Goal: Information Seeking & Learning: Learn about a topic

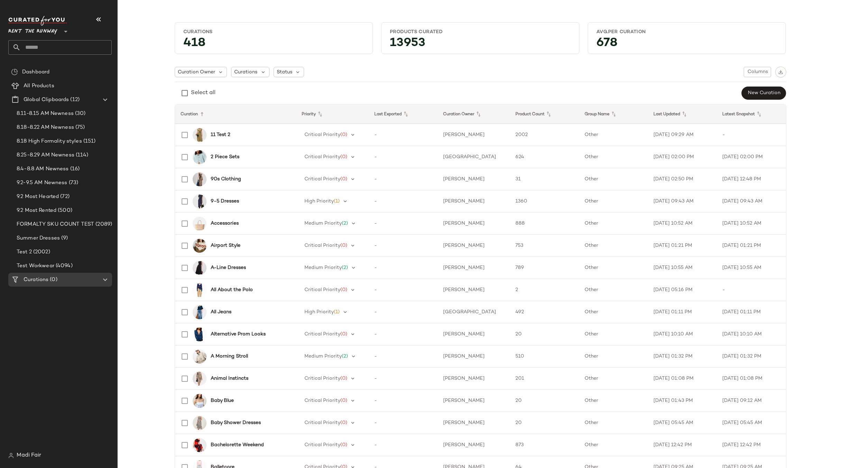
click at [42, 44] on input "text" at bounding box center [66, 47] width 91 height 15
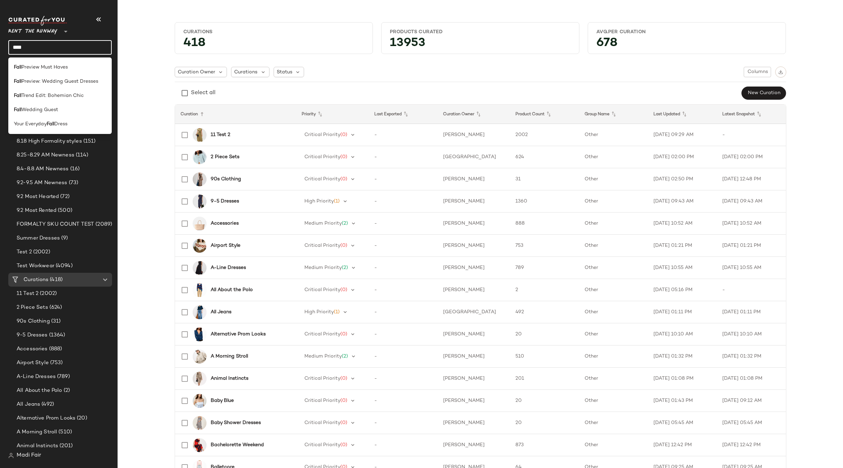
type input "****"
click at [55, 103] on div "Fall Preview: Wedding Guest Dresses" at bounding box center [59, 110] width 103 height 14
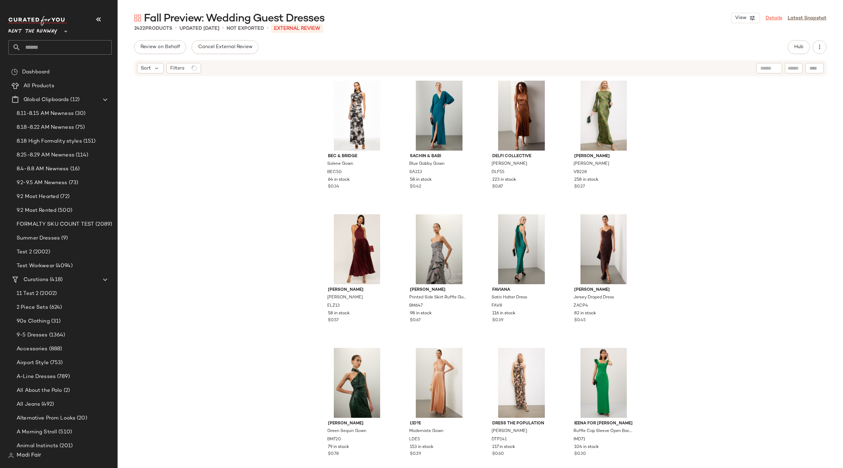
click at [769, 18] on link "Details" at bounding box center [773, 18] width 17 height 7
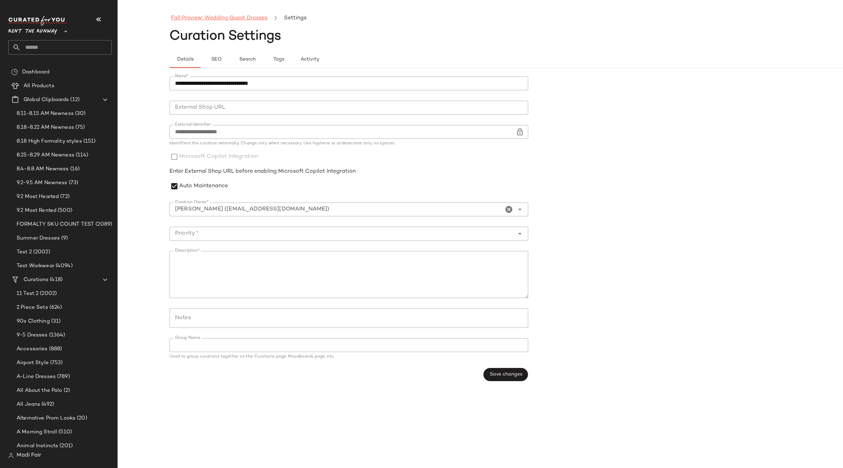
click at [223, 20] on link "Fall Preview: Wedding Guest Dresses" at bounding box center [219, 18] width 96 height 9
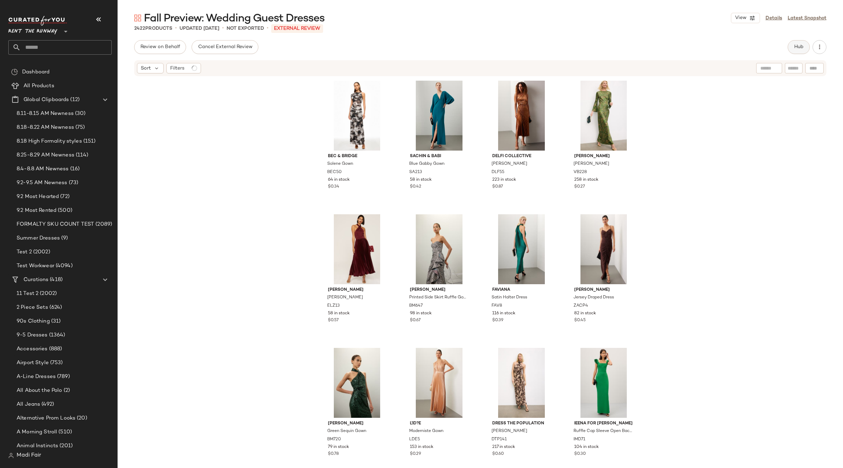
click at [795, 48] on span "Hub" at bounding box center [799, 47] width 10 height 6
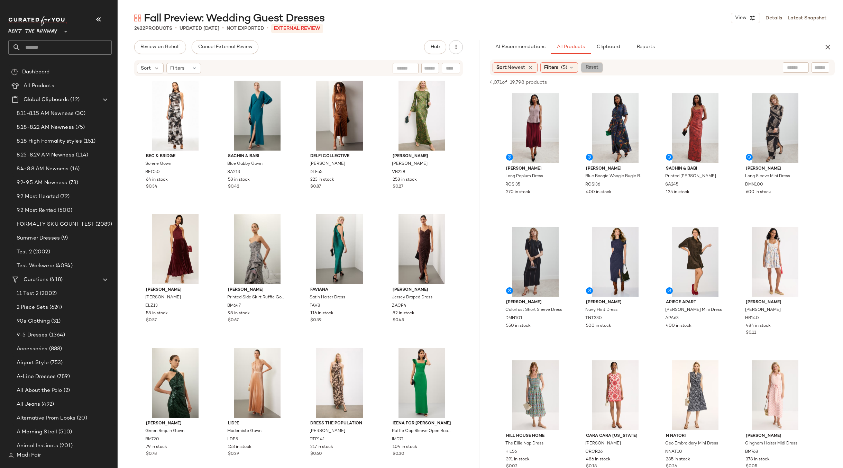
click at [593, 66] on span "Reset" at bounding box center [591, 68] width 13 height 6
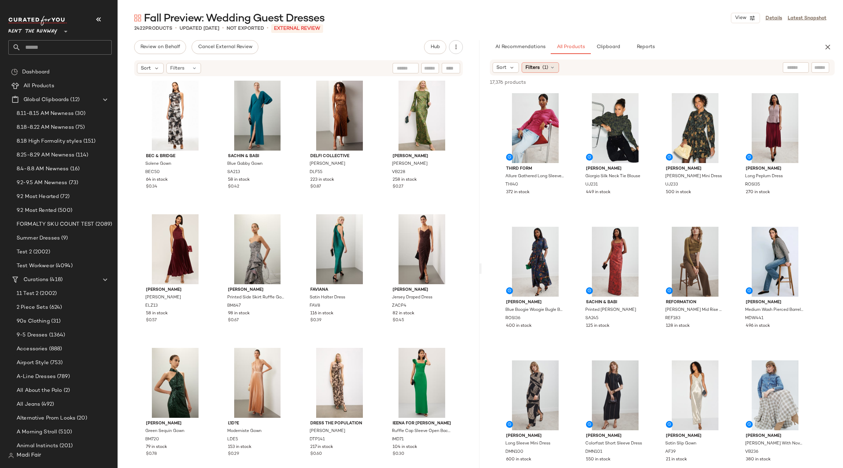
click at [547, 67] on span "(1)" at bounding box center [545, 67] width 6 height 7
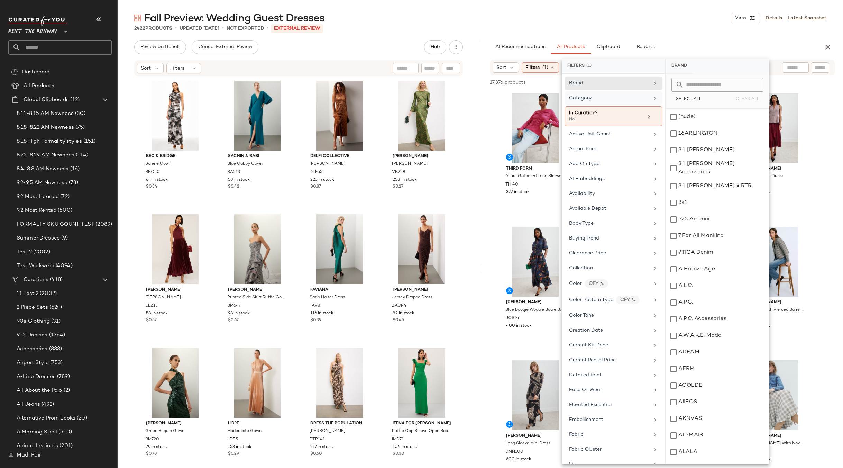
click at [598, 97] on div "Category" at bounding box center [609, 97] width 81 height 7
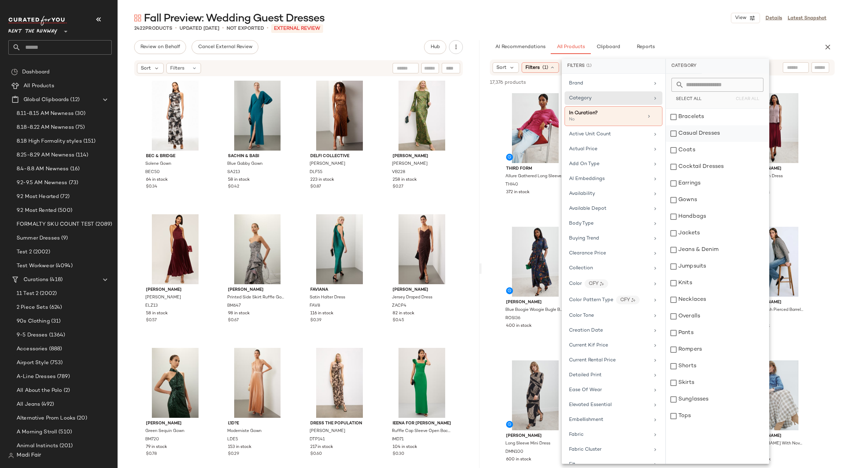
click at [693, 142] on div "Casual Dresses" at bounding box center [717, 150] width 103 height 17
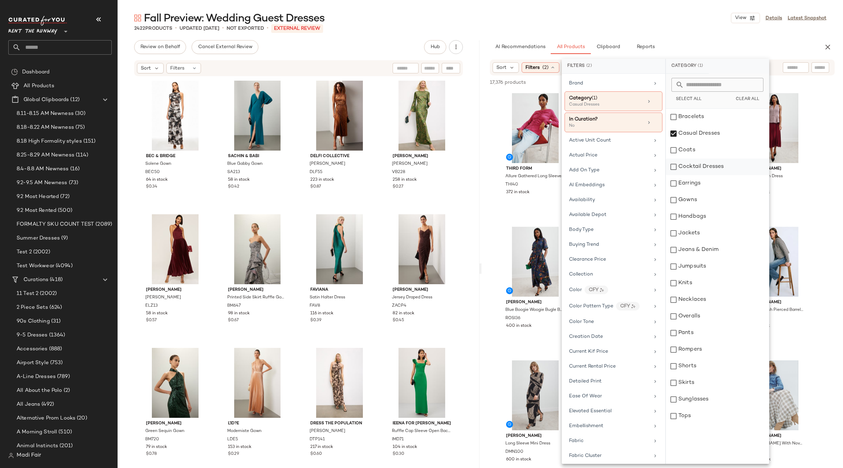
click at [694, 175] on div "Cocktail Dresses" at bounding box center [717, 183] width 103 height 17
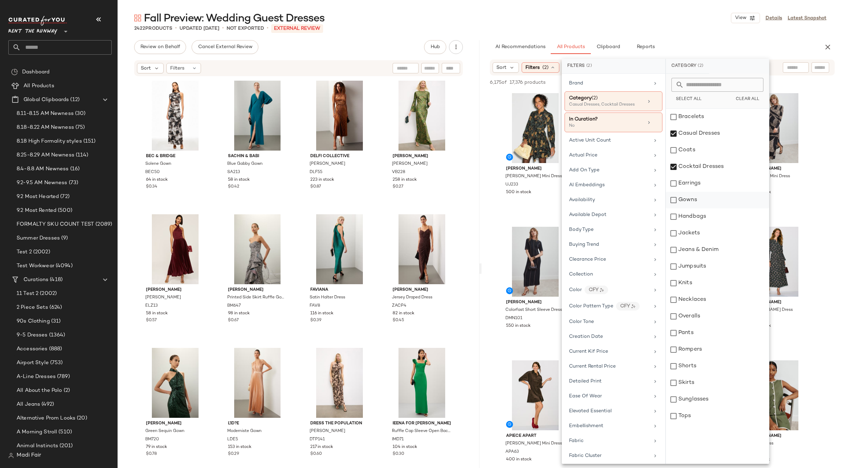
click at [691, 208] on div "Gowns" at bounding box center [717, 216] width 103 height 17
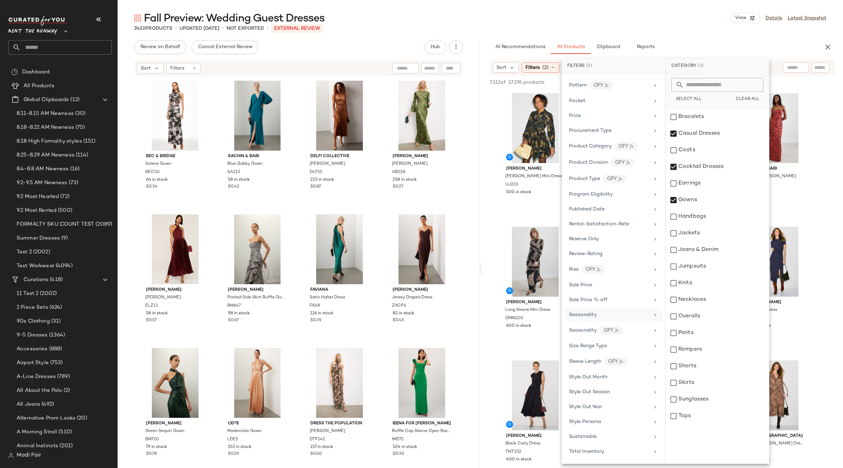
scroll to position [828, 0]
click at [604, 446] on div "Wedding Formality" at bounding box center [613, 452] width 98 height 13
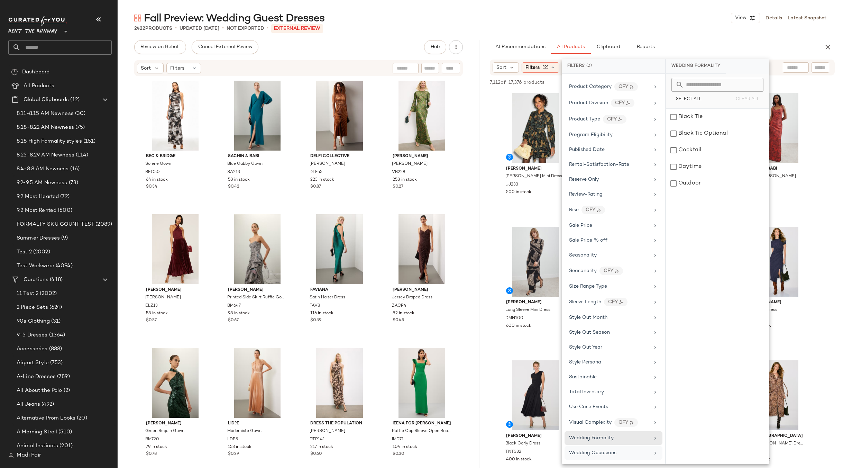
click at [604, 455] on span "Wedding Occasions" at bounding box center [592, 452] width 47 height 5
click at [604, 415] on div "Use Case Events" at bounding box center [613, 422] width 98 height 15
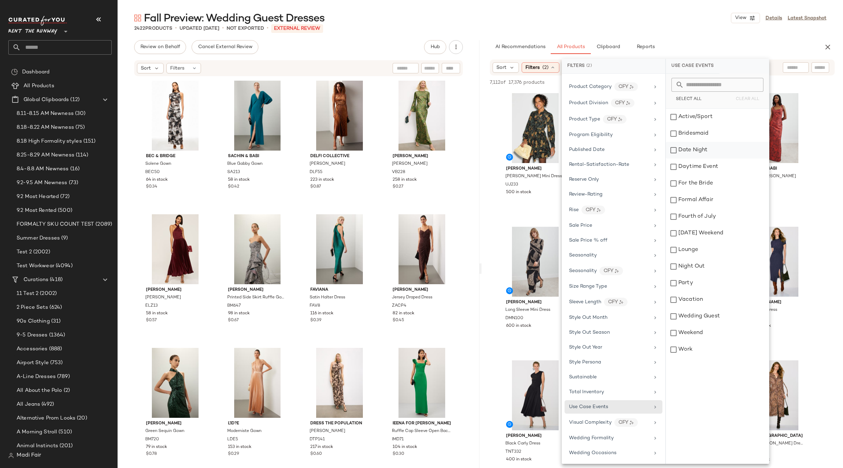
click at [697, 158] on div "Date Night" at bounding box center [717, 166] width 103 height 17
click at [690, 208] on div "Formal Affair" at bounding box center [717, 216] width 103 height 17
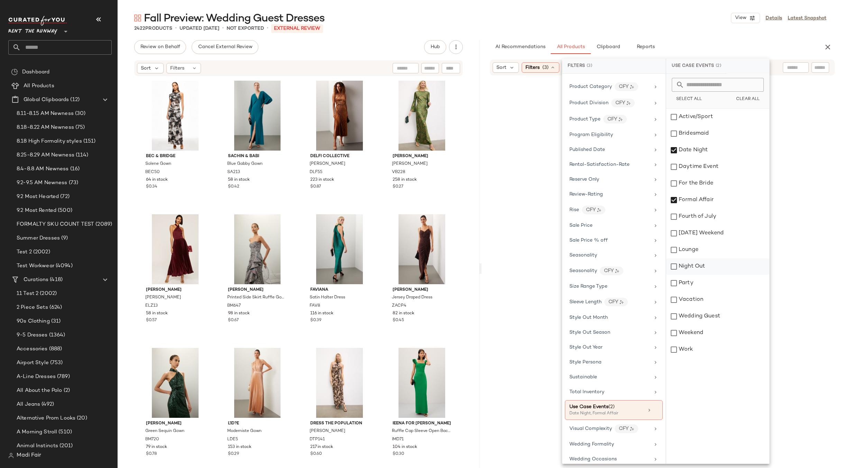
click at [690, 275] on div "Night Out" at bounding box center [717, 283] width 103 height 17
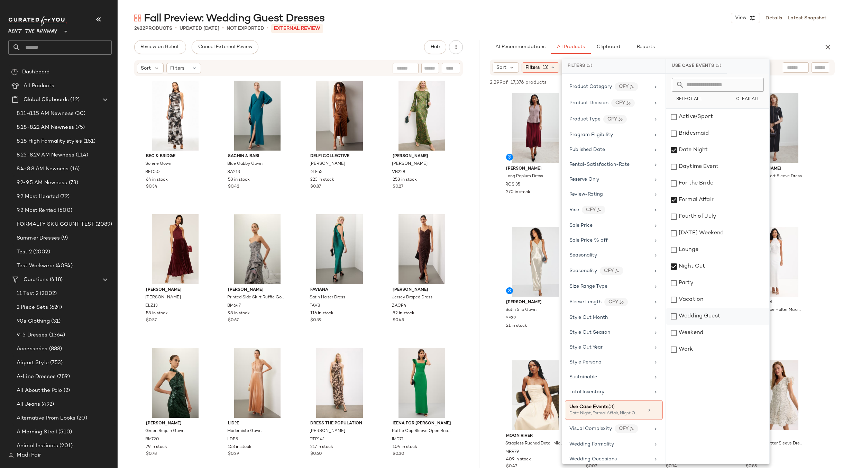
click at [692, 324] on div "Wedding Guest" at bounding box center [717, 332] width 103 height 17
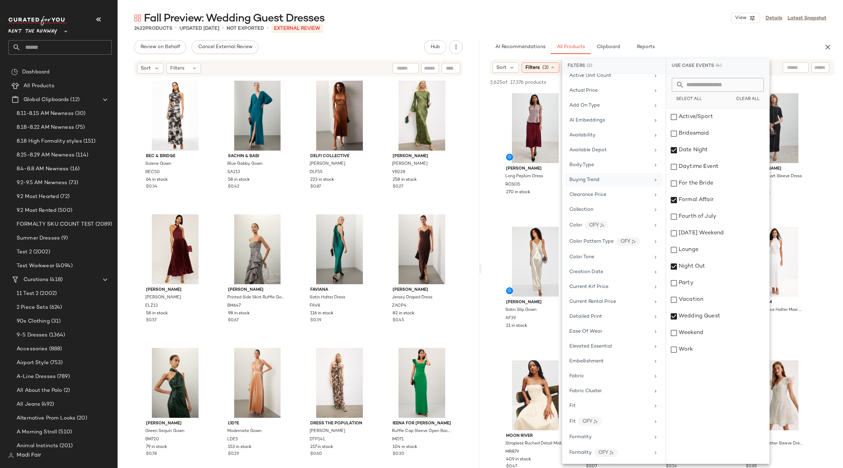
scroll to position [0, 0]
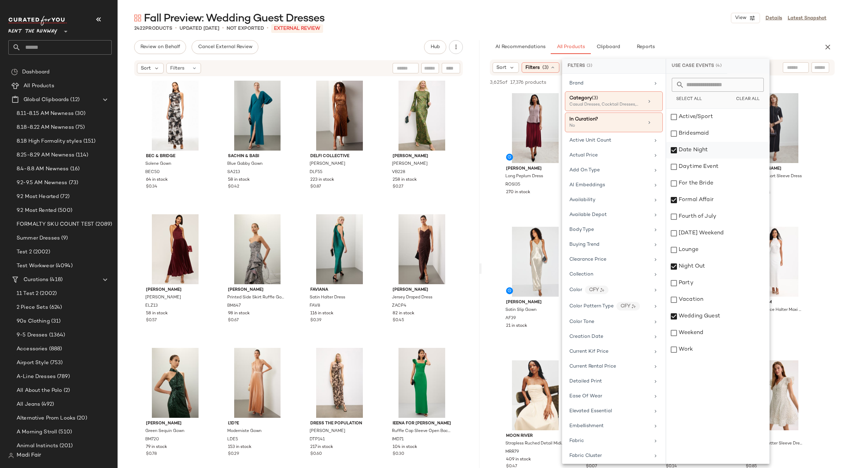
click at [687, 158] on div "Date Night" at bounding box center [717, 166] width 103 height 17
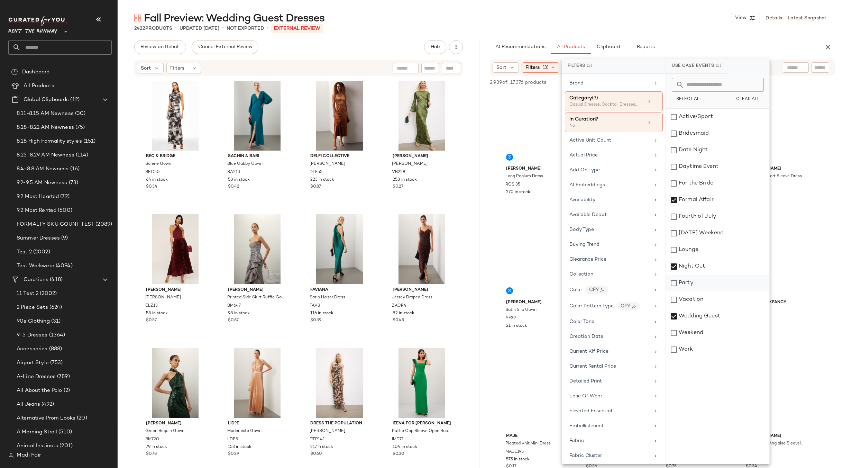
click at [692, 291] on div "Party" at bounding box center [717, 299] width 103 height 17
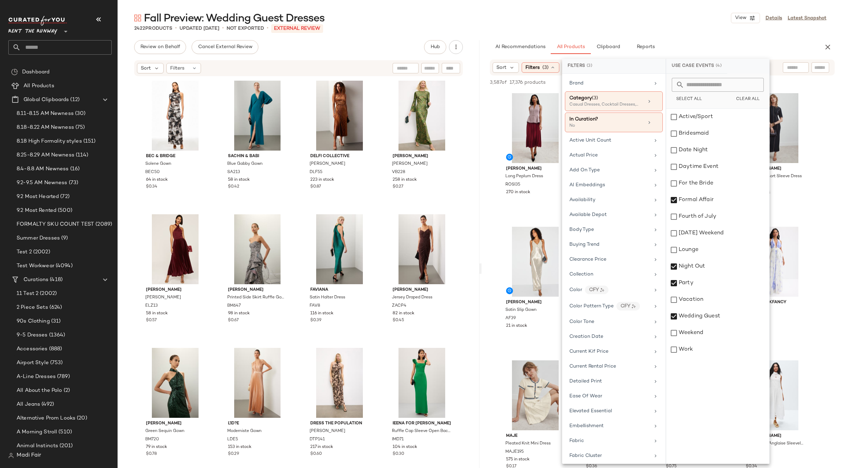
click at [600, 27] on div "2422 Products • updated [DATE] • Not Exported • External REVIEW" at bounding box center [480, 28] width 725 height 7
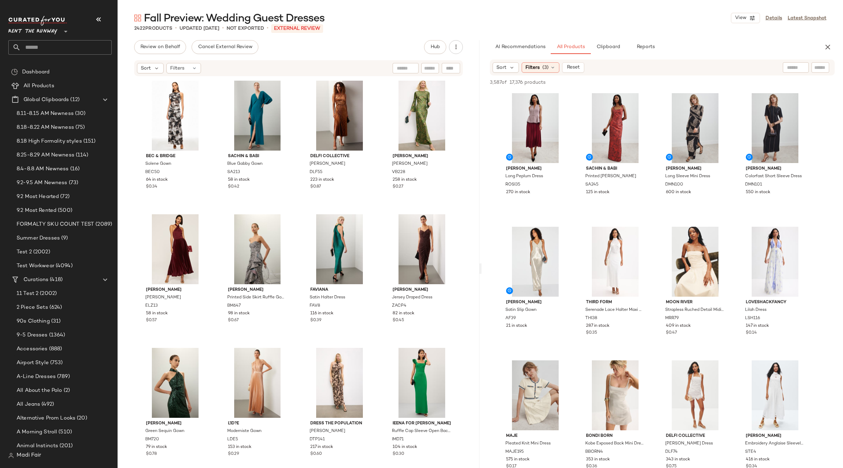
click at [658, 216] on div "[PERSON_NAME] Long Sleeve Mini Dress DMN100 600 in stock" at bounding box center [695, 155] width 74 height 128
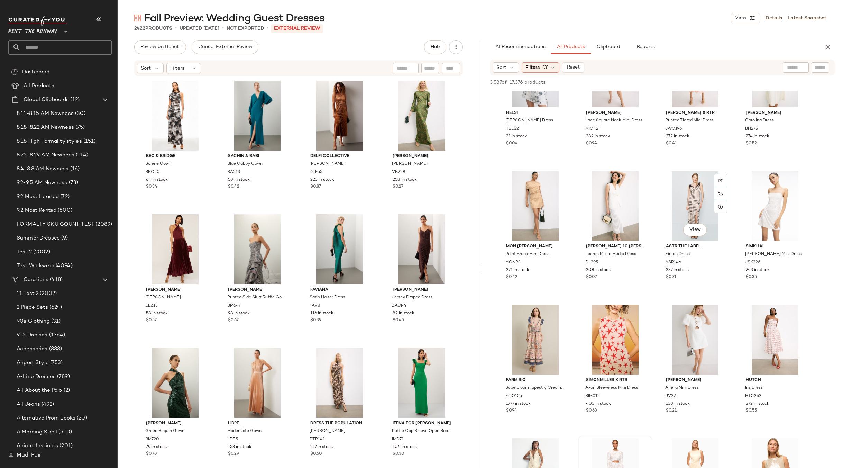
scroll to position [1971, 0]
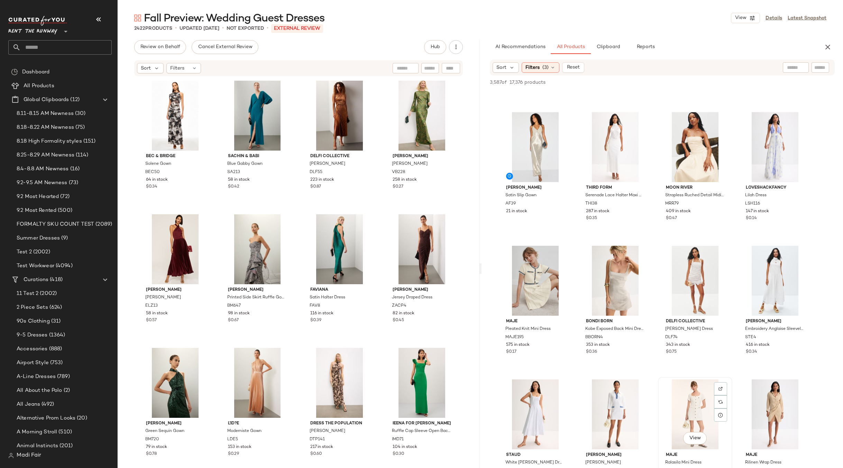
scroll to position [0, 0]
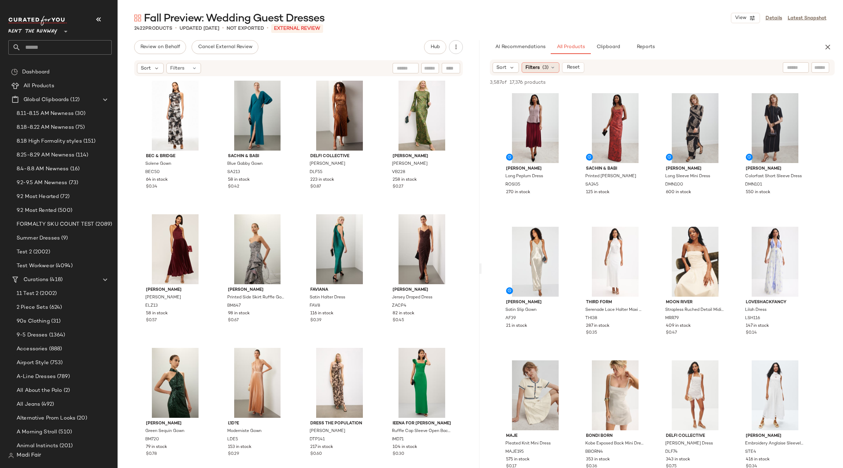
click at [538, 68] on span "Filters" at bounding box center [532, 67] width 14 height 7
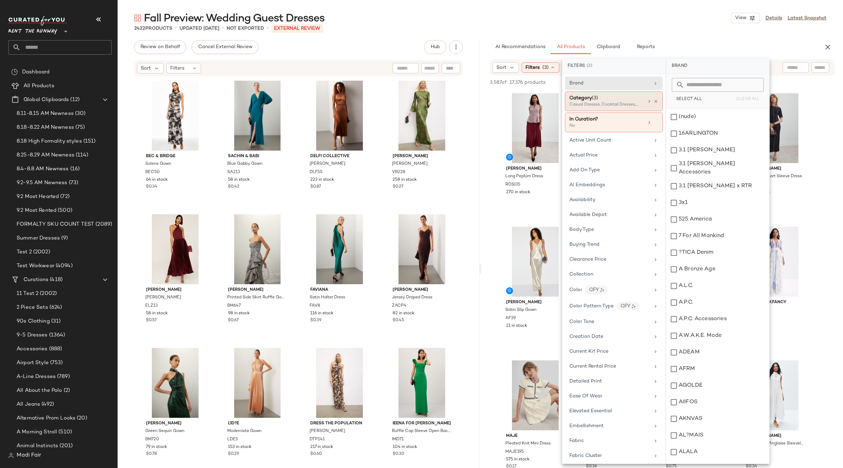
click at [653, 103] on icon at bounding box center [655, 101] width 5 height 5
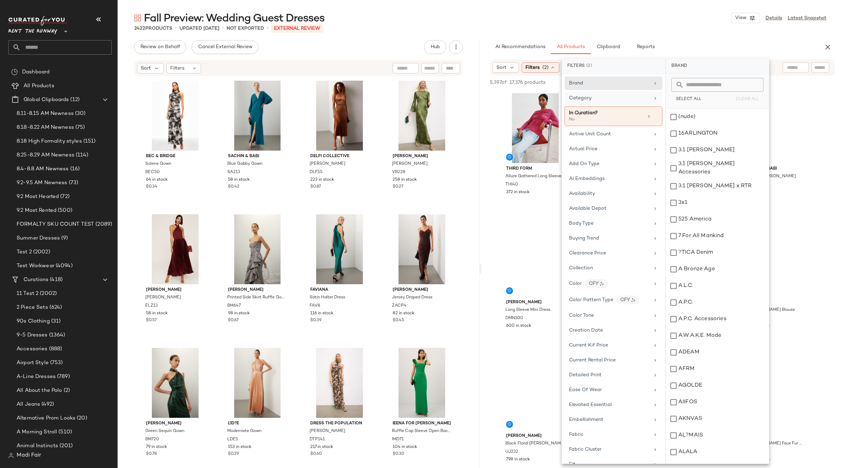
click at [625, 100] on div "Category" at bounding box center [609, 97] width 81 height 7
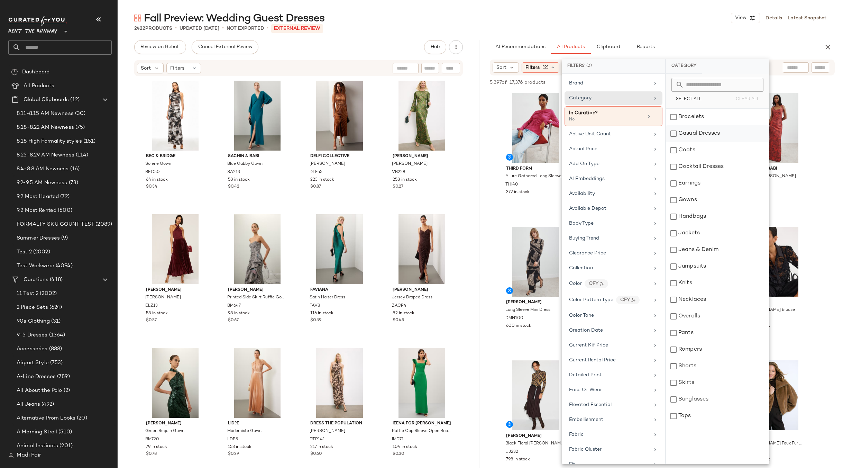
click at [711, 142] on div "Casual Dresses" at bounding box center [717, 150] width 103 height 17
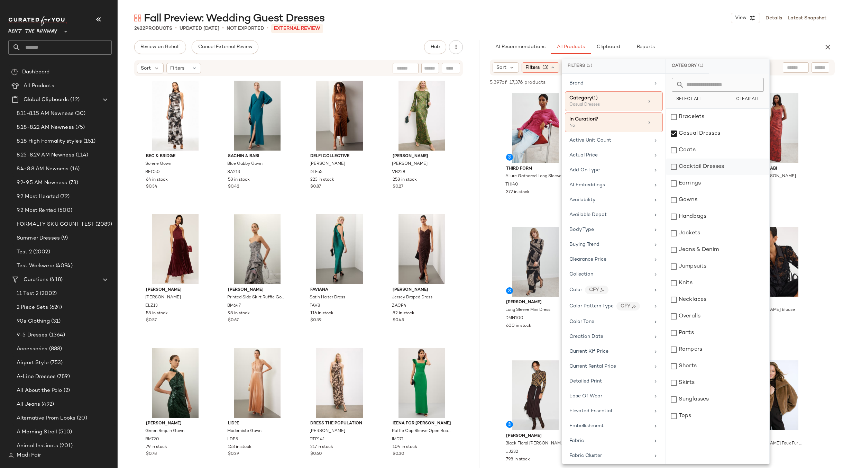
click at [708, 175] on div "Cocktail Dresses" at bounding box center [717, 183] width 103 height 17
click at [695, 208] on div "Gowns" at bounding box center [717, 216] width 103 height 17
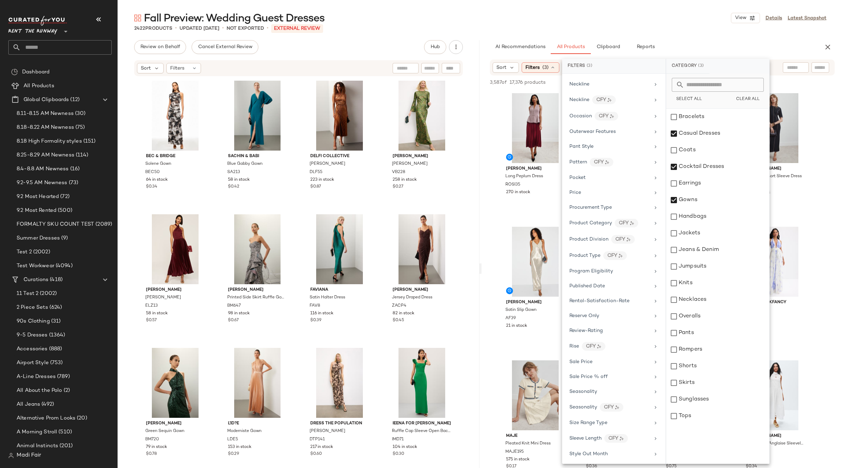
scroll to position [834, 0]
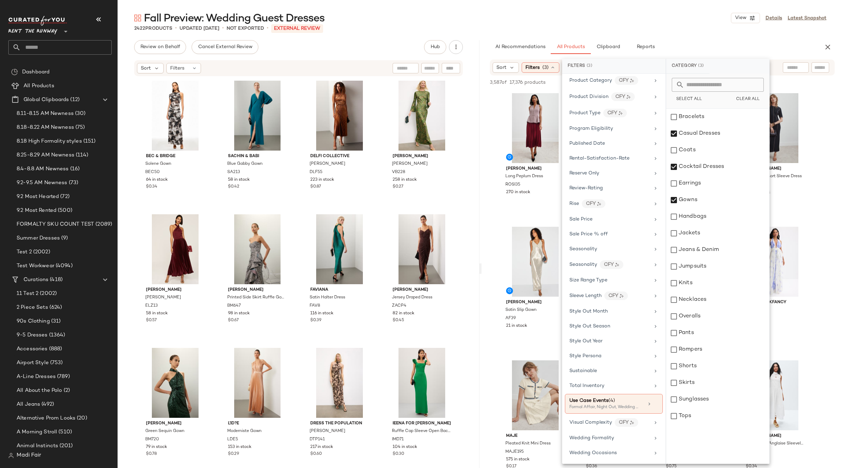
click at [646, 22] on div "Fall Preview: Wedding Guest Dresses View Details Latest Snapshot" at bounding box center [480, 18] width 725 height 14
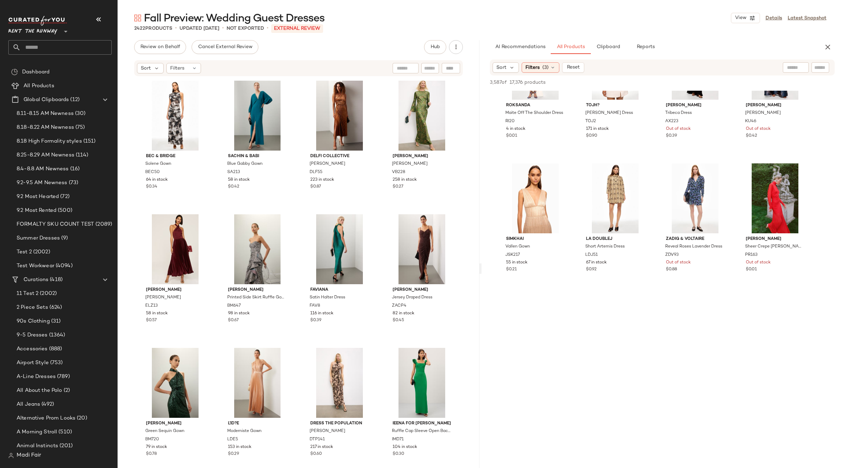
scroll to position [2213, 0]
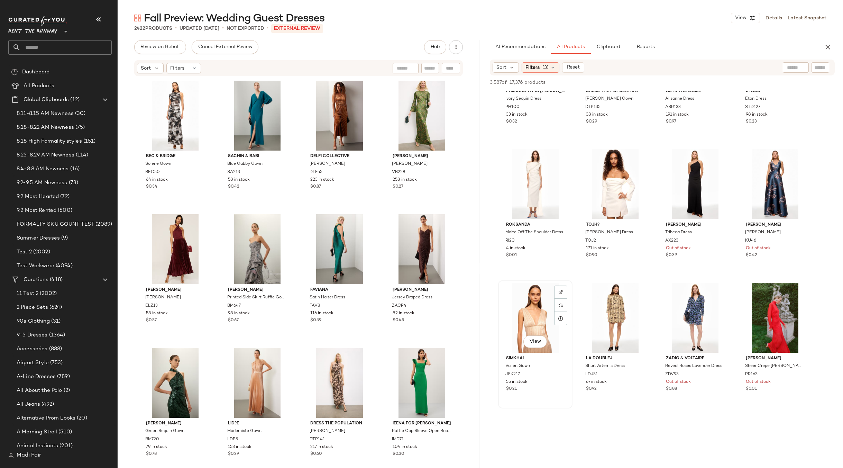
click at [535, 315] on div "View" at bounding box center [535, 318] width 70 height 70
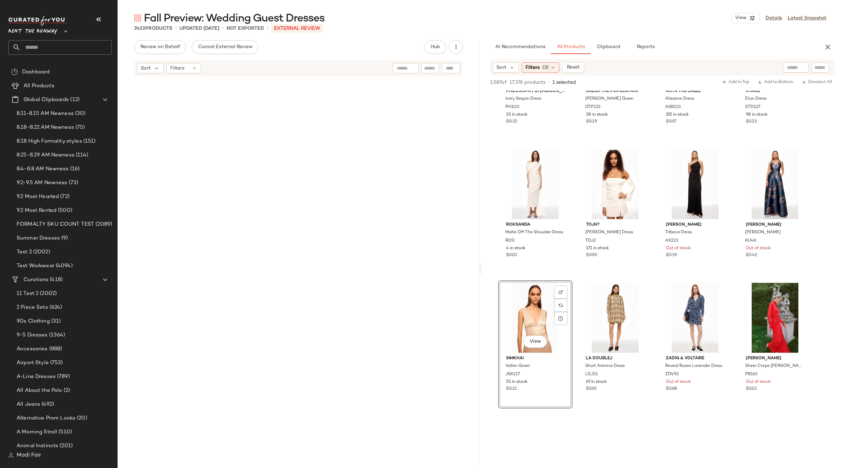
scroll to position [71933, 0]
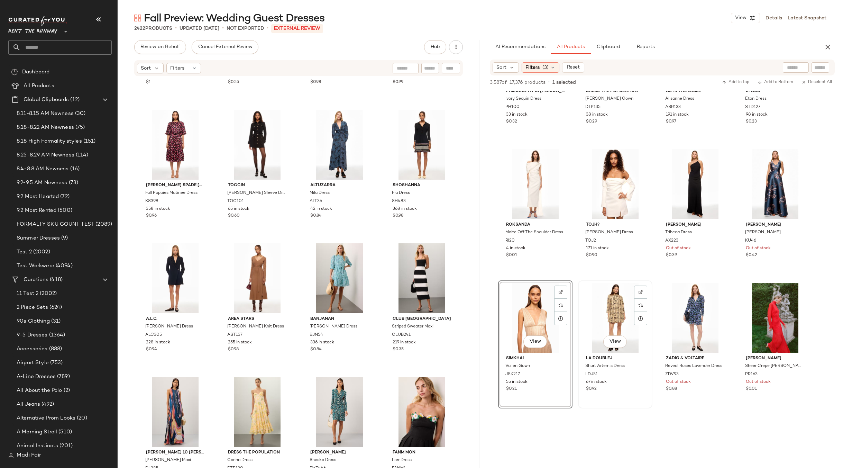
click at [613, 317] on div "View" at bounding box center [615, 318] width 70 height 70
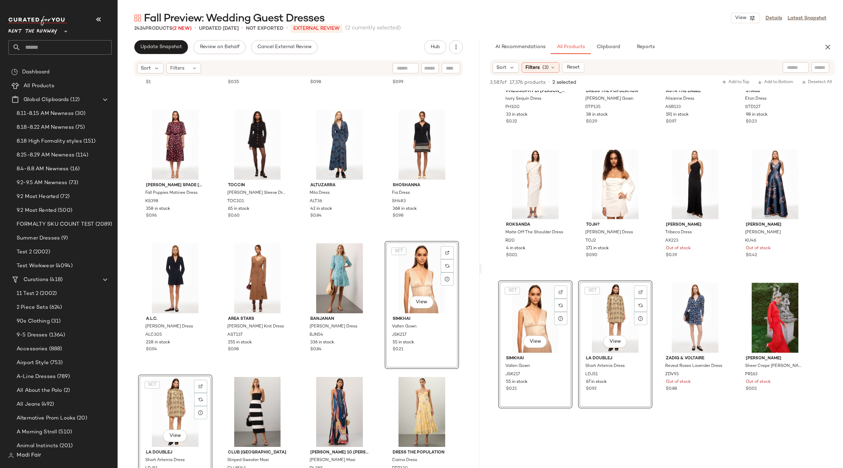
click at [468, 235] on div "[PERSON_NAME] 10 [PERSON_NAME] x RTR Midi Sweater Dress With Hardware Detail DL…" at bounding box center [299, 283] width 362 height 412
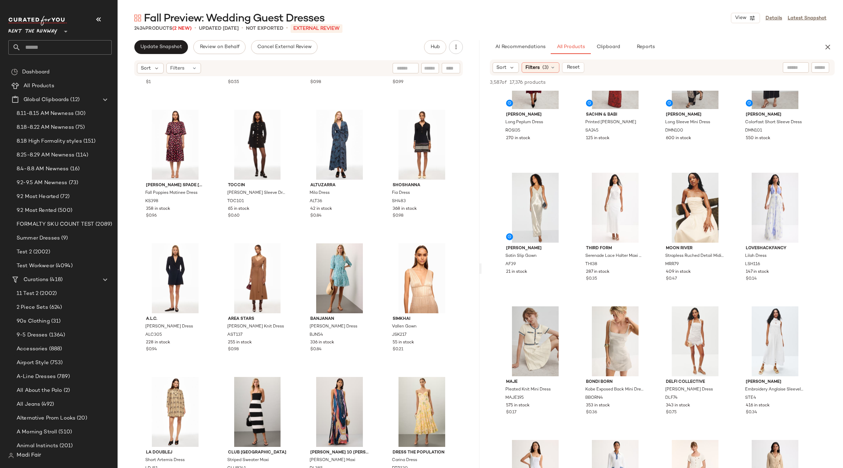
scroll to position [0, 0]
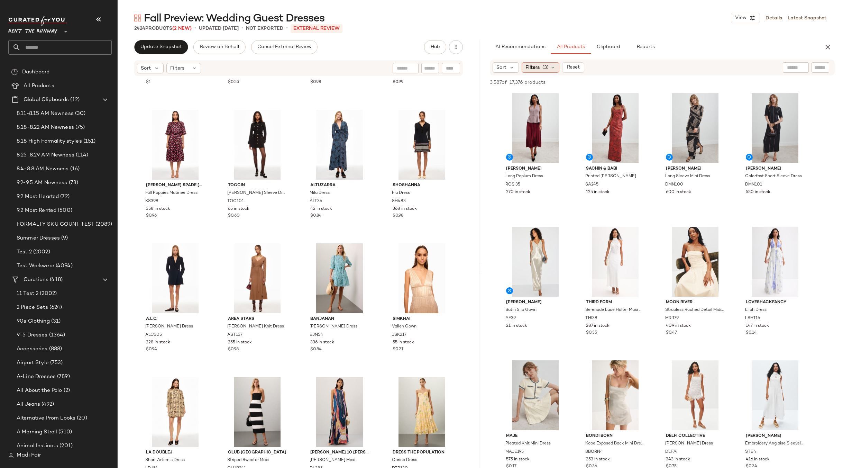
click at [540, 68] on div "Filters (3)" at bounding box center [541, 67] width 38 height 10
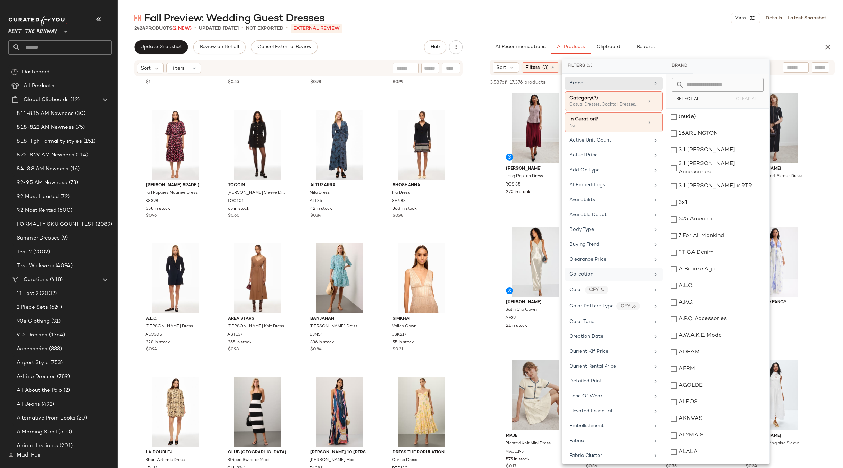
click at [603, 274] on div "Collection" at bounding box center [609, 273] width 81 height 7
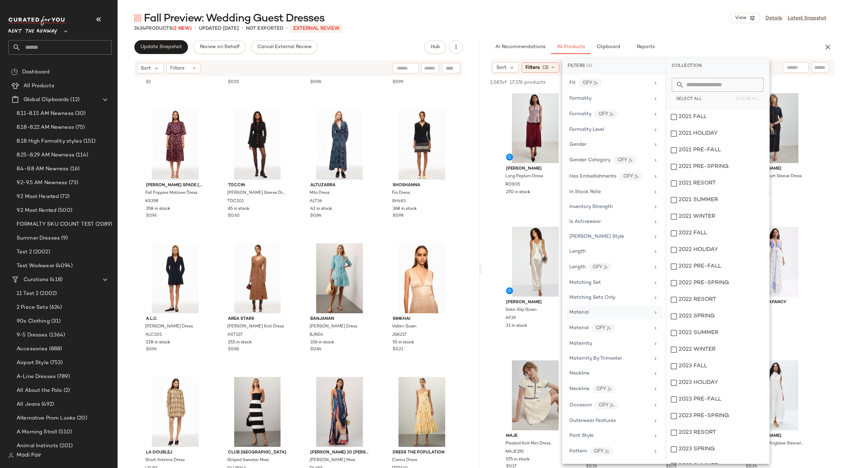
scroll to position [415, 0]
click at [630, 393] on div "Occasion CFY" at bounding box center [609, 392] width 81 height 9
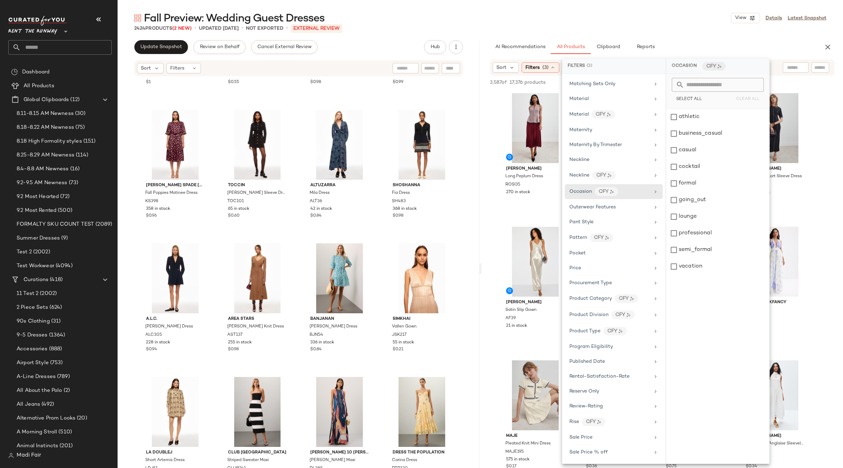
scroll to position [657, 0]
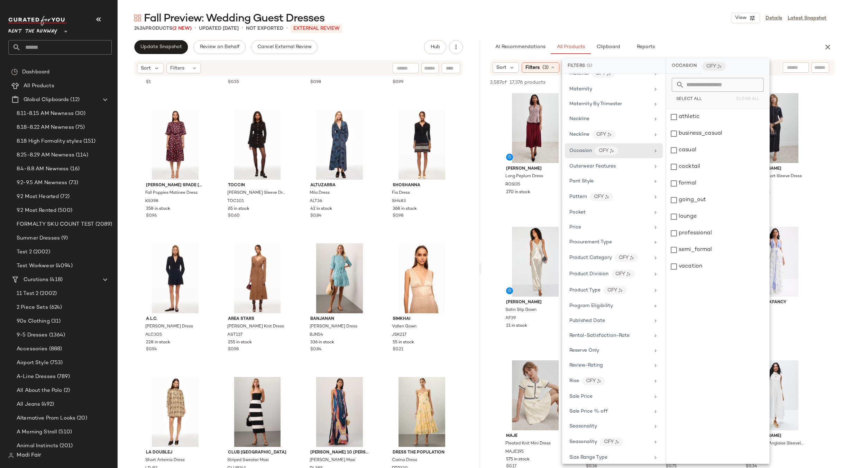
click at [748, 316] on div "athletic business_casual casual cocktail formal going_out lounge professional s…" at bounding box center [717, 286] width 103 height 355
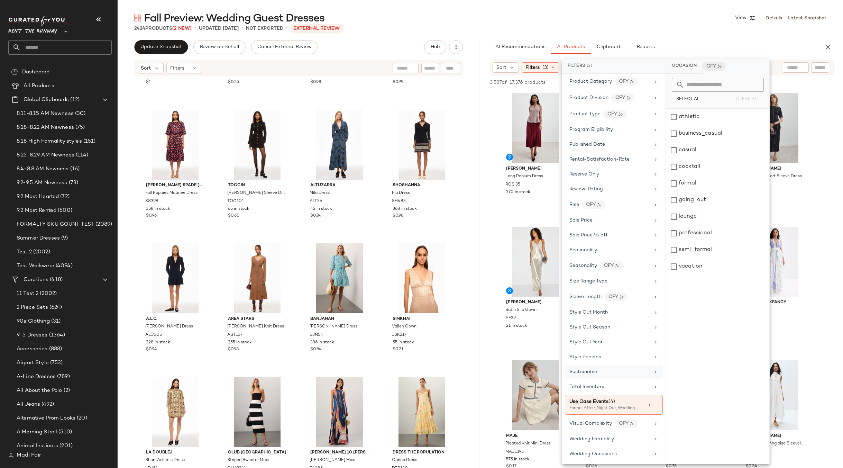
scroll to position [834, 0]
click at [626, 435] on div "Wedding Formality" at bounding box center [609, 437] width 81 height 7
click at [618, 454] on div "Wedding Occasions" at bounding box center [609, 452] width 81 height 7
click at [628, 33] on div "Fall Preview: Wedding Guest Dresses View Details Latest Snapshot 2424 Products …" at bounding box center [480, 239] width 725 height 457
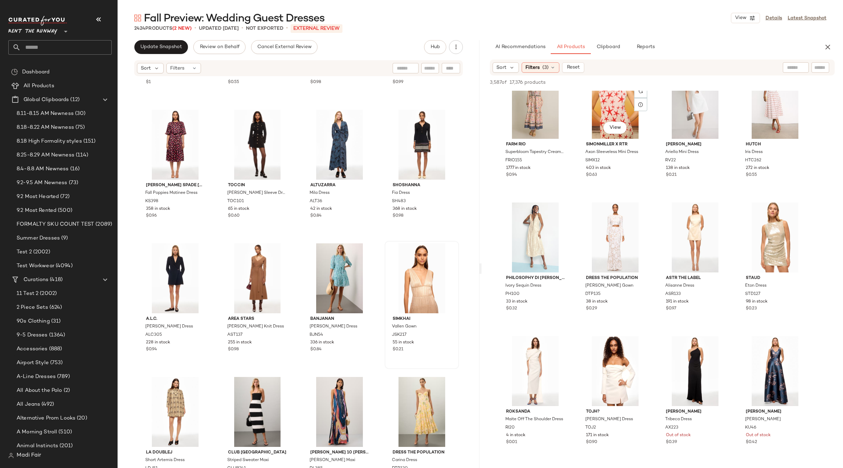
scroll to position [1868, 0]
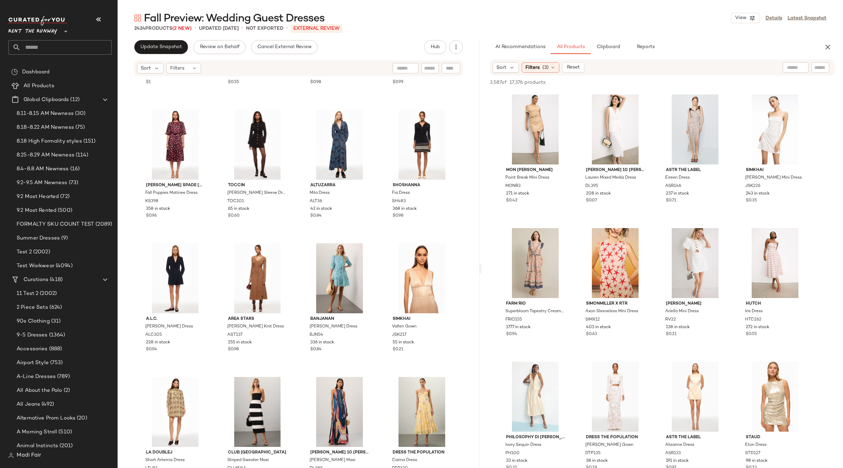
click at [408, 22] on div "Fall Preview: Wedding Guest Dresses View Details Latest Snapshot" at bounding box center [480, 18] width 725 height 14
click at [44, 43] on input "text" at bounding box center [66, 47] width 91 height 15
drag, startPoint x: 827, startPoint y: 47, endPoint x: 777, endPoint y: 53, distance: 50.5
click at [827, 47] on icon "button" at bounding box center [827, 47] width 8 height 8
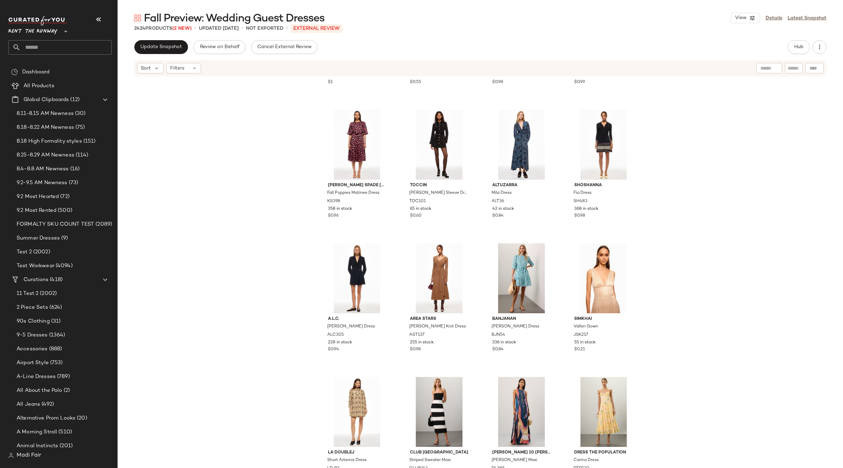
click at [56, 48] on input "text" at bounding box center [66, 47] width 91 height 15
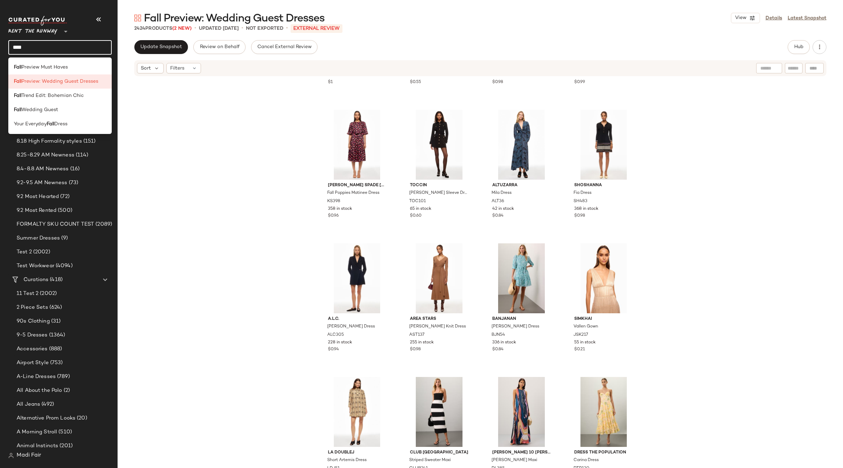
type input "****"
drag, startPoint x: 169, startPoint y: 111, endPoint x: 157, endPoint y: 109, distance: 12.3
click at [169, 111] on div "[PERSON_NAME] 10 [PERSON_NAME] x RTR Midi Sweater Dress With Hardware Detail DL…" at bounding box center [480, 283] width 725 height 412
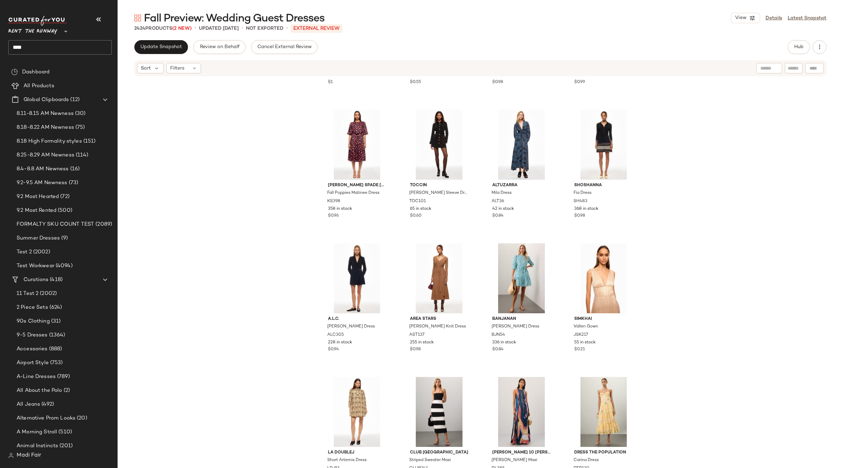
click at [48, 48] on input "****" at bounding box center [59, 47] width 103 height 15
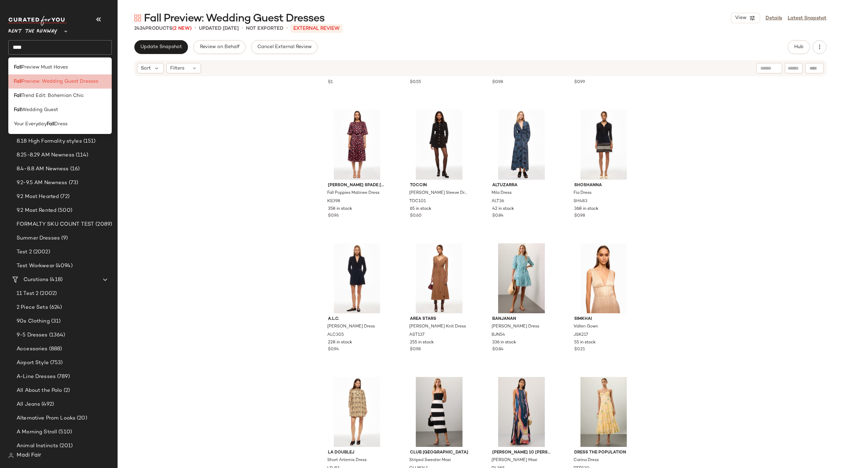
click at [36, 82] on span "Preview: Wedding Guest Dresses" at bounding box center [59, 81] width 77 height 7
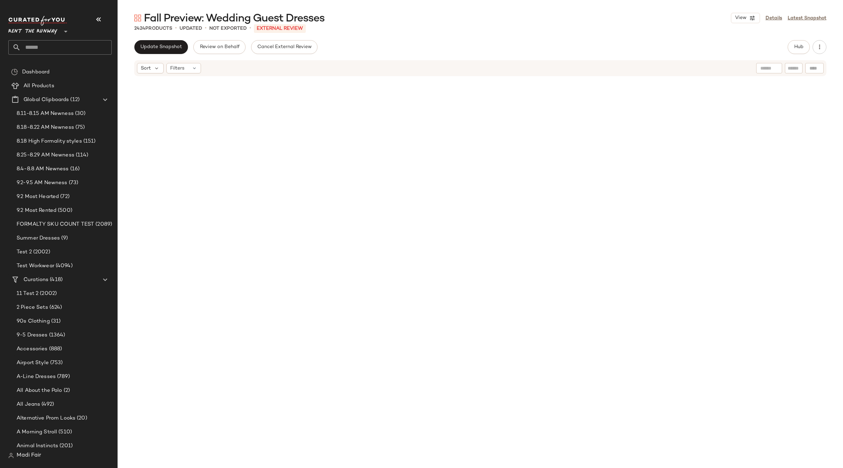
click at [40, 52] on input "text" at bounding box center [66, 47] width 91 height 15
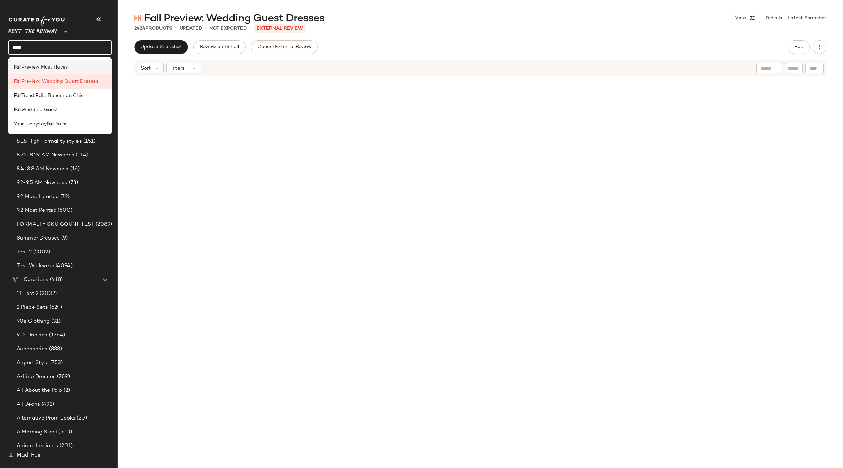
type input "****"
click at [29, 68] on span "Preview Must Haves" at bounding box center [44, 67] width 46 height 7
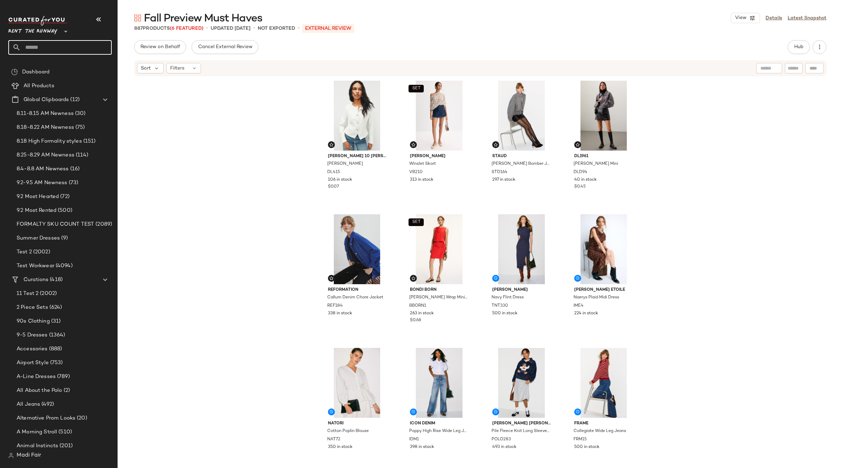
click at [51, 48] on input "text" at bounding box center [66, 47] width 91 height 15
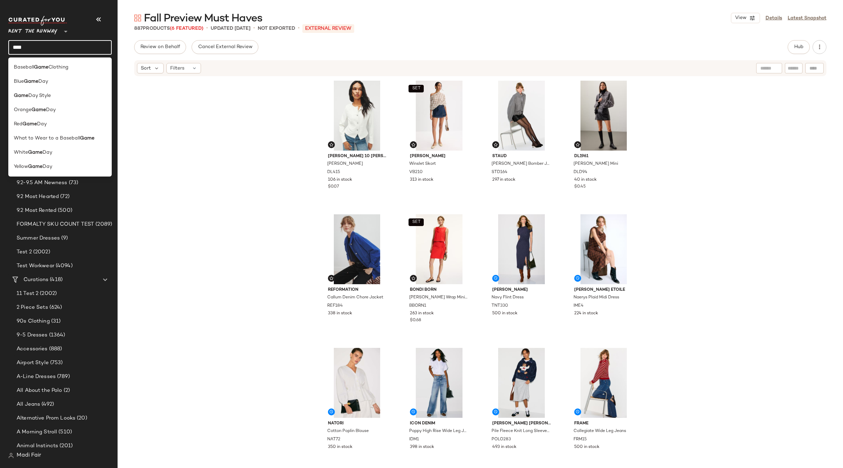
type input "****"
